Goal: Ask a question: Seek information or help from site administrators or community

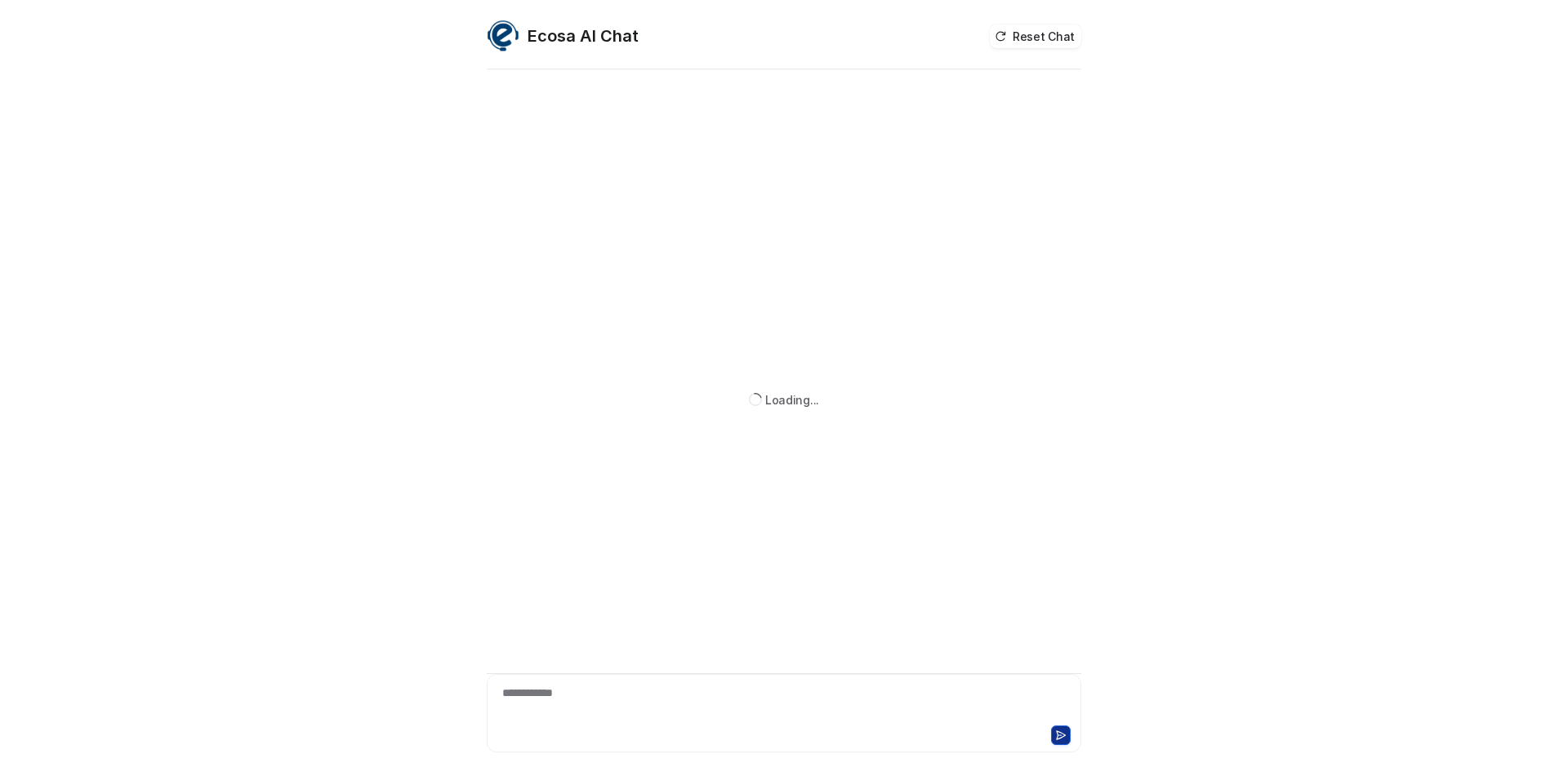
click at [549, 698] on div "**********" at bounding box center [784, 703] width 586 height 38
